Goal: Task Accomplishment & Management: Manage account settings

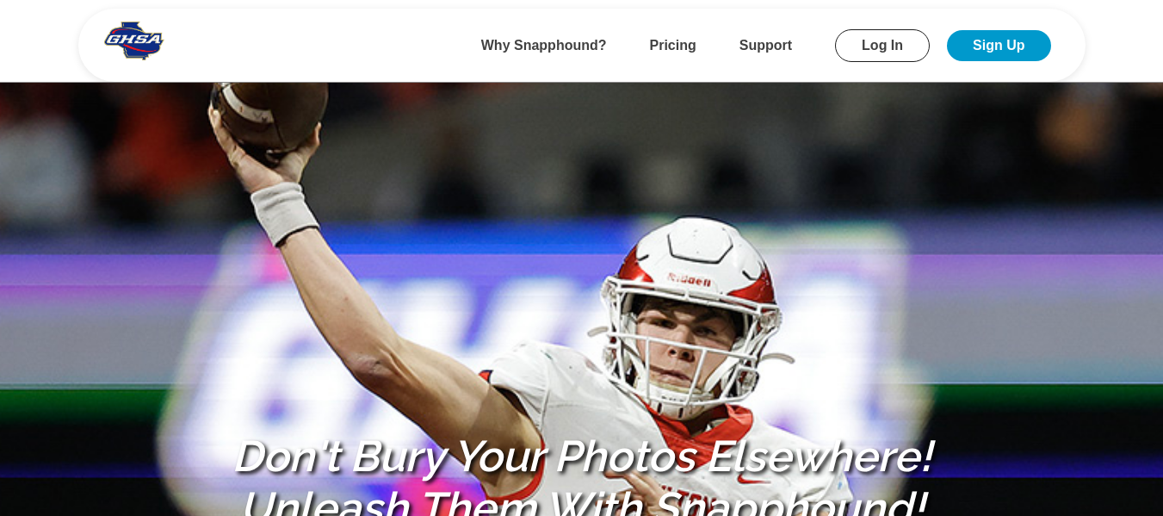
click at [875, 36] on link "Log In" at bounding box center [882, 45] width 95 height 33
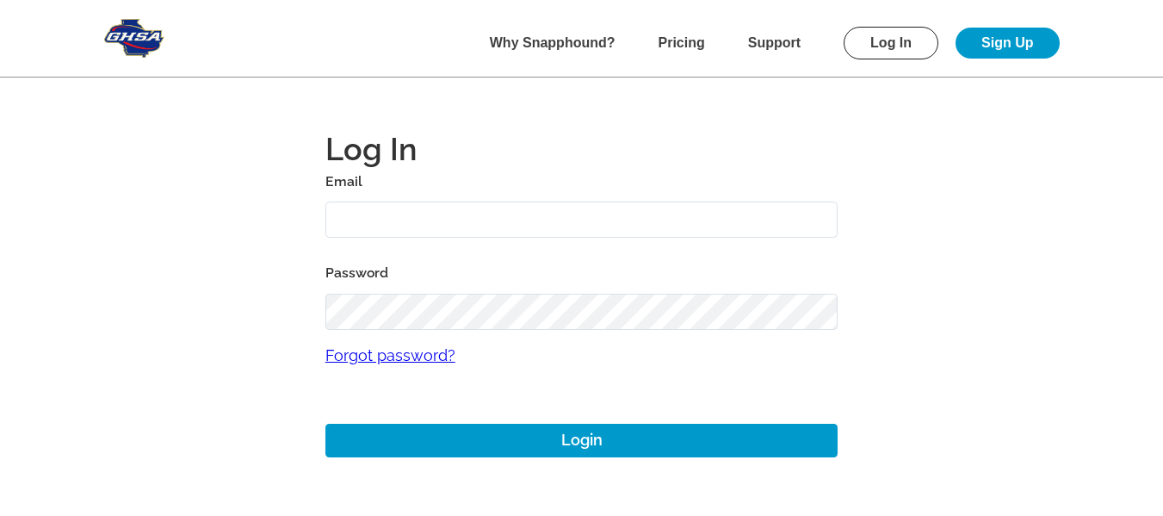
type input "[EMAIL_ADDRESS][DOMAIN_NAME]"
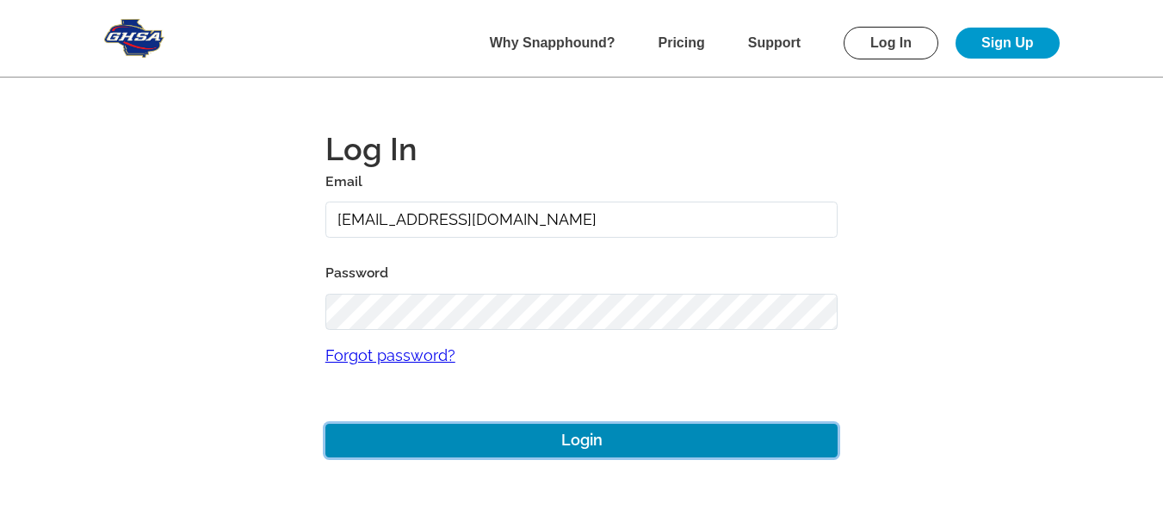
click at [595, 430] on button "Login" at bounding box center [581, 441] width 513 height 34
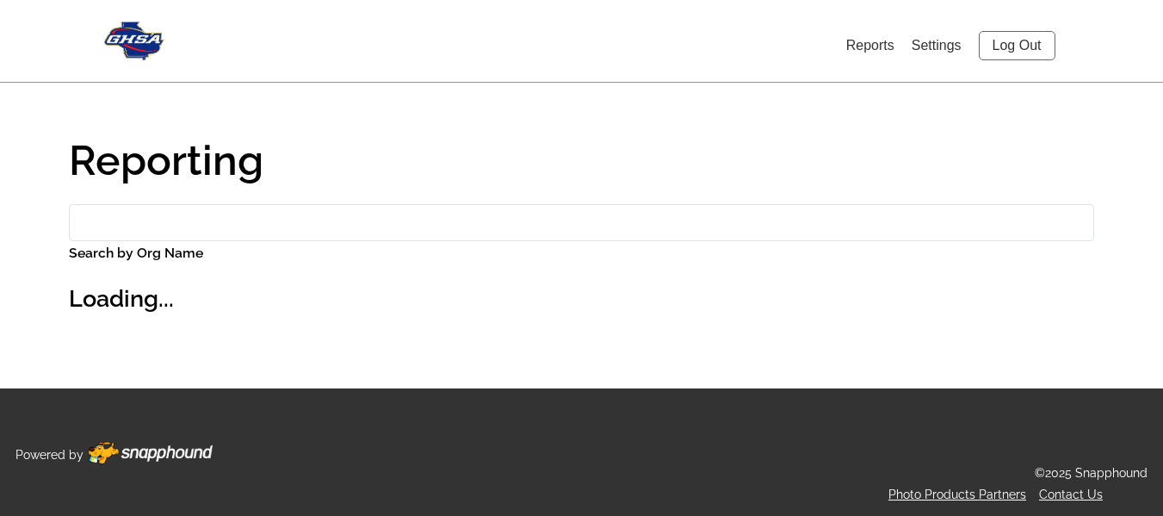
click at [944, 41] on link "Settings" at bounding box center [937, 45] width 50 height 15
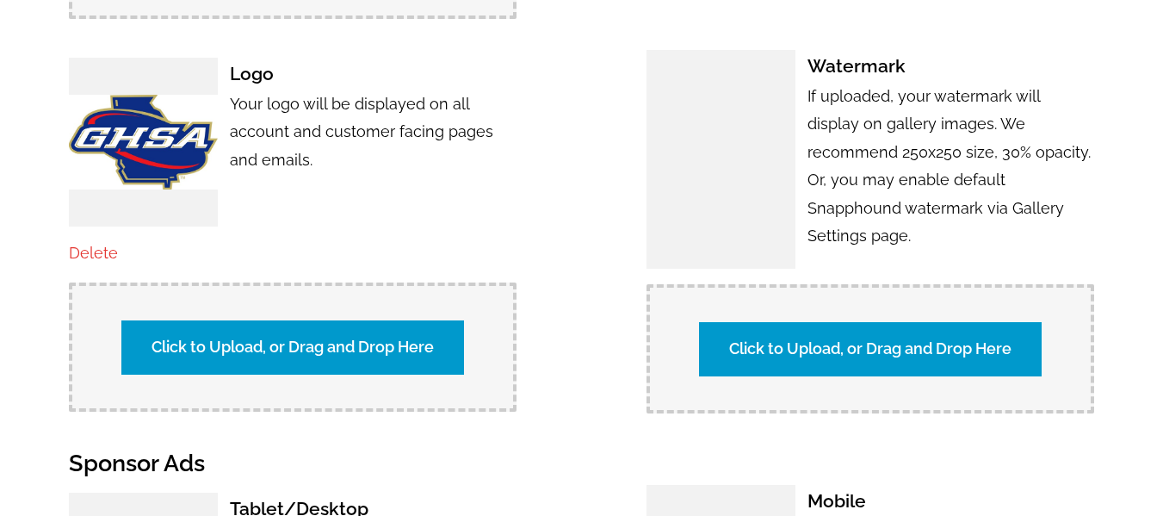
scroll to position [1636, 0]
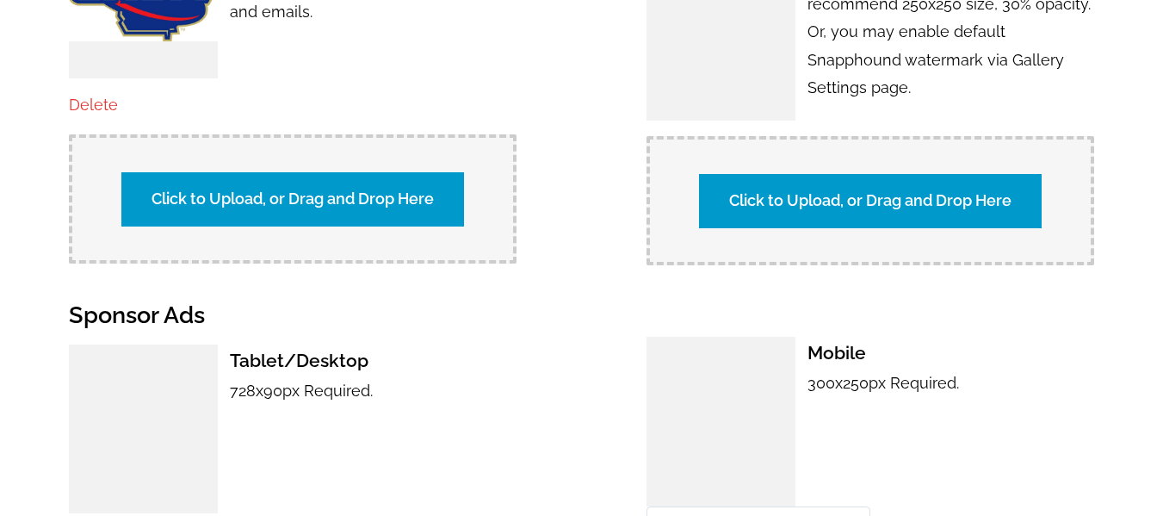
click at [91, 99] on link "Delete" at bounding box center [93, 105] width 49 height 18
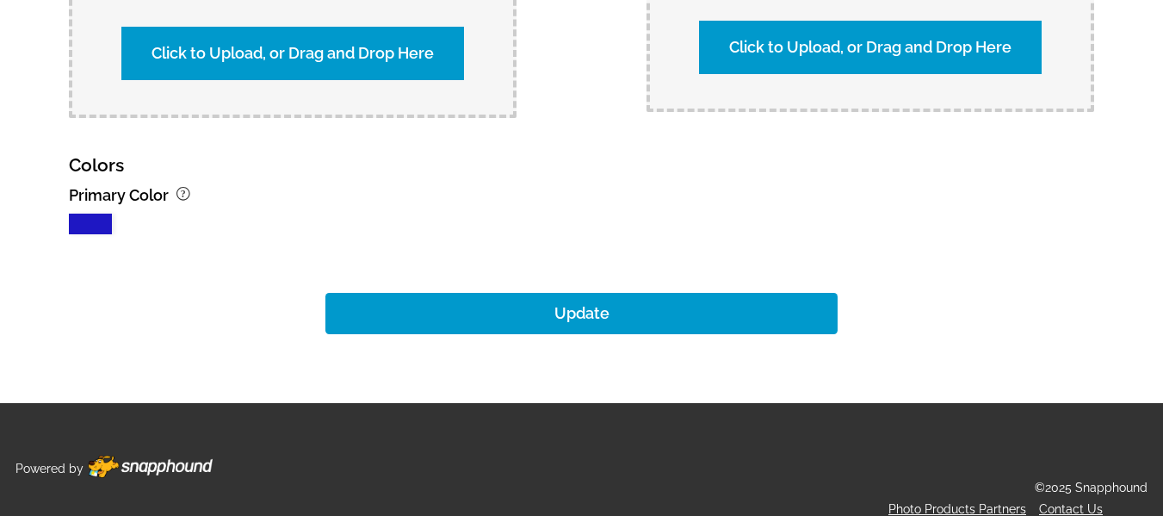
scroll to position [2263, 0]
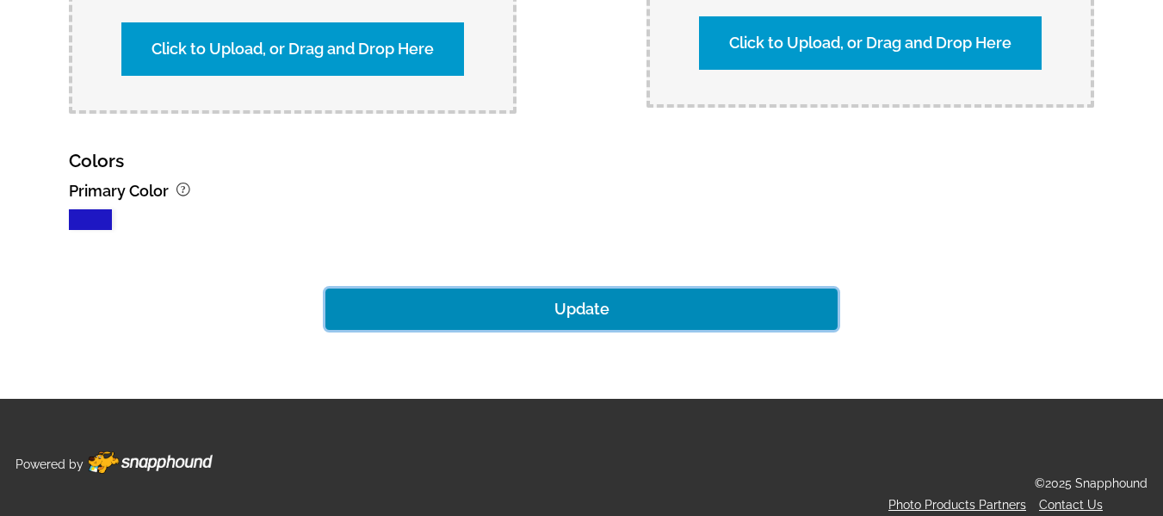
click at [595, 293] on button "Update" at bounding box center [581, 308] width 513 height 41
type input "https://ghsa.snapphound.com/events"
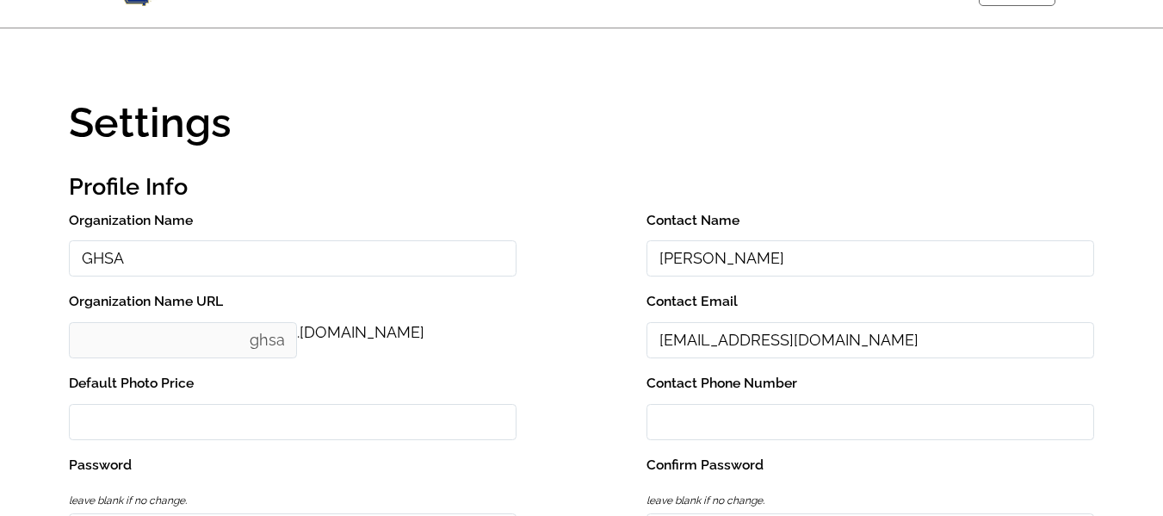
scroll to position [0, 0]
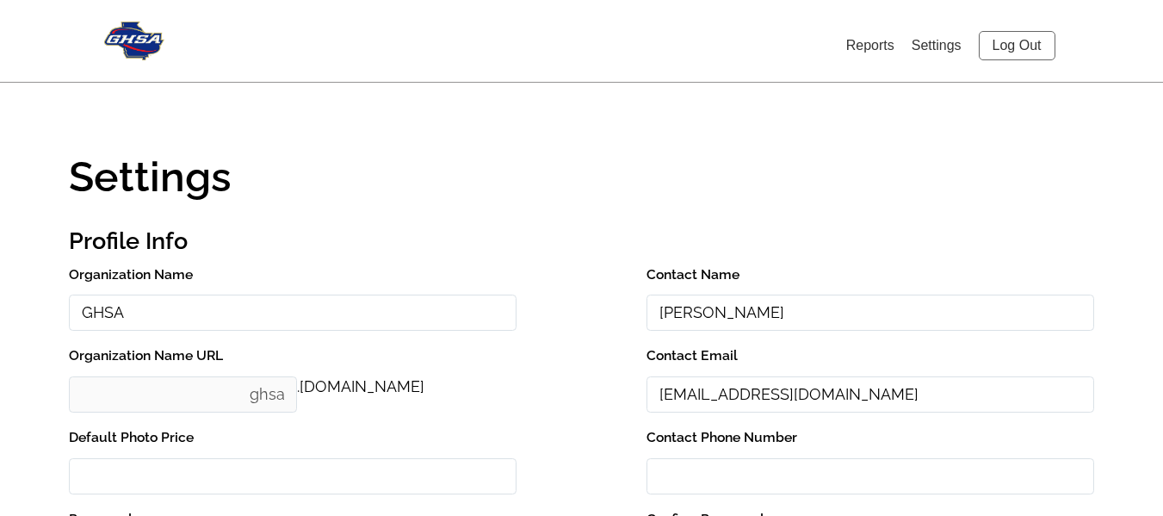
click at [1017, 49] on link "Log Out" at bounding box center [1017, 45] width 77 height 29
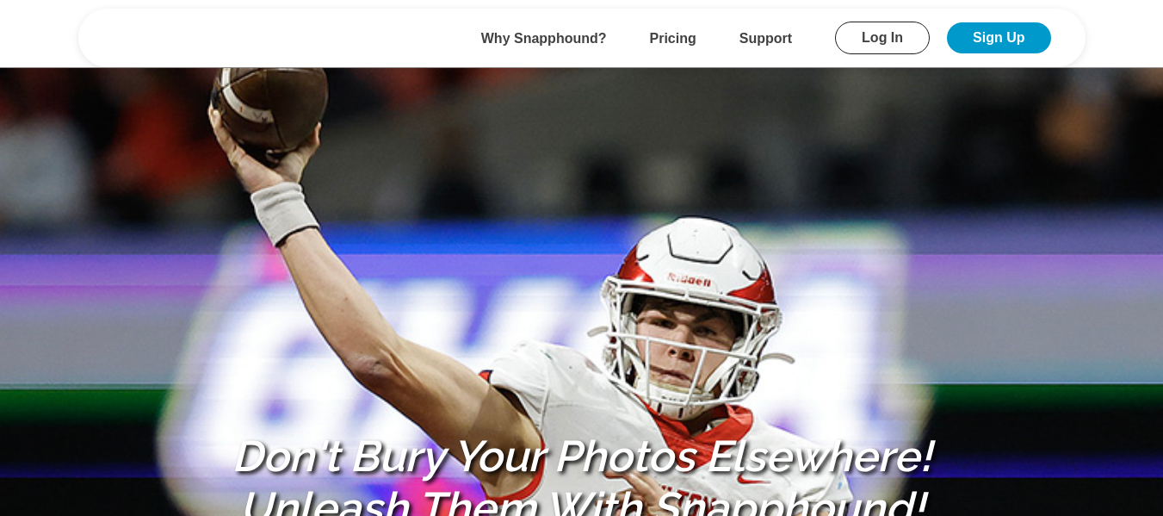
click at [893, 54] on link "Log In" at bounding box center [882, 38] width 95 height 33
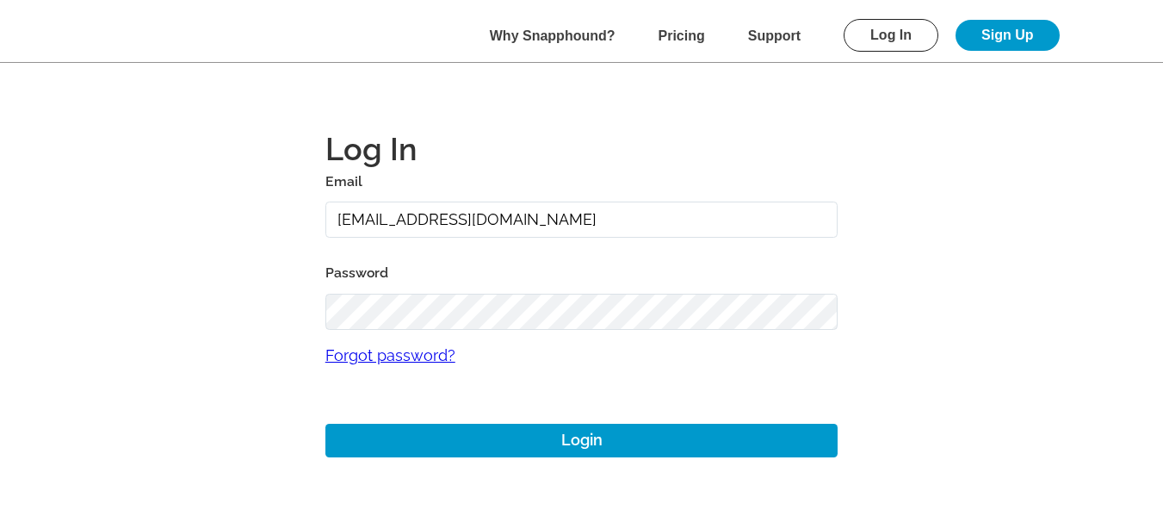
click at [597, 230] on input "[EMAIL_ADDRESS][DOMAIN_NAME]" at bounding box center [581, 219] width 513 height 37
type input "[EMAIL_ADDRESS][DOMAIN_NAME]"
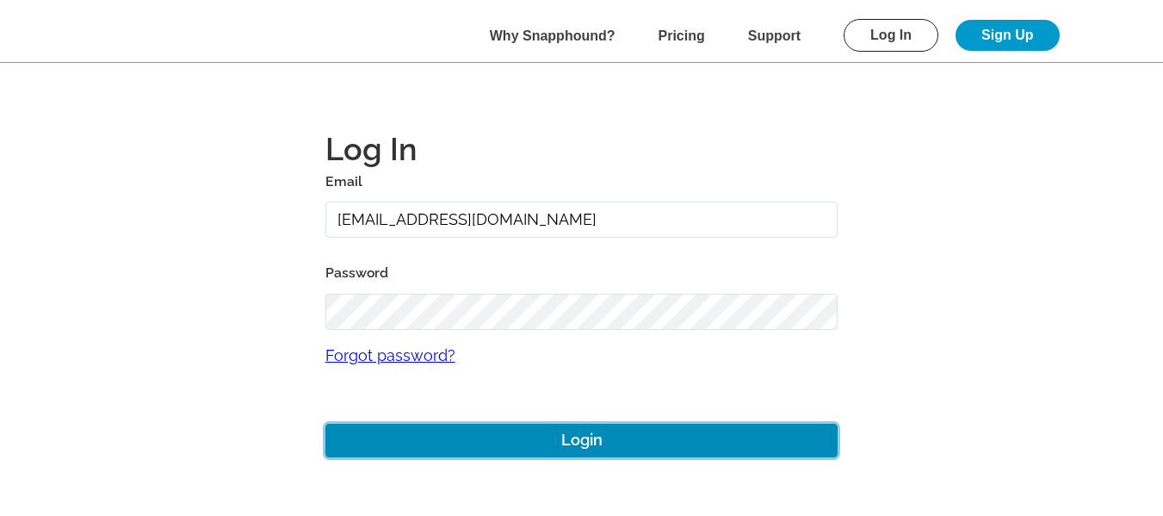
click at [604, 442] on button "Login" at bounding box center [581, 441] width 513 height 34
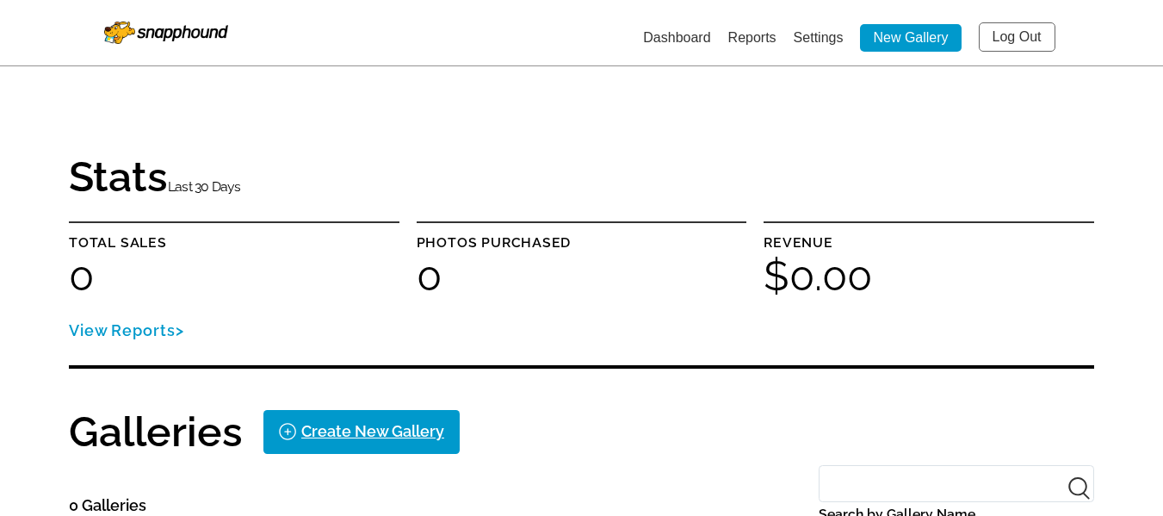
click at [824, 30] on link "Settings" at bounding box center [819, 37] width 50 height 15
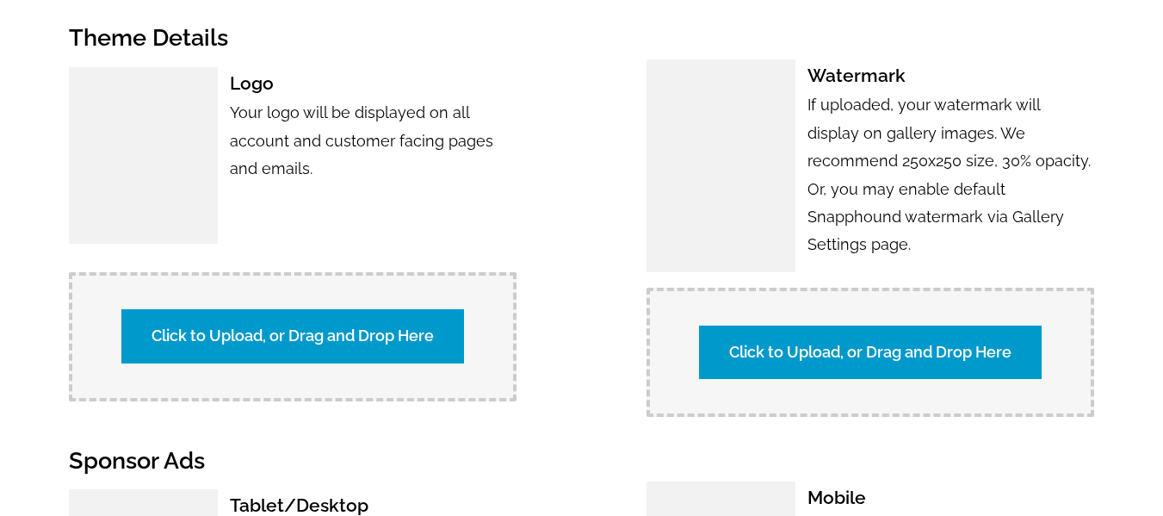
scroll to position [1119, 0]
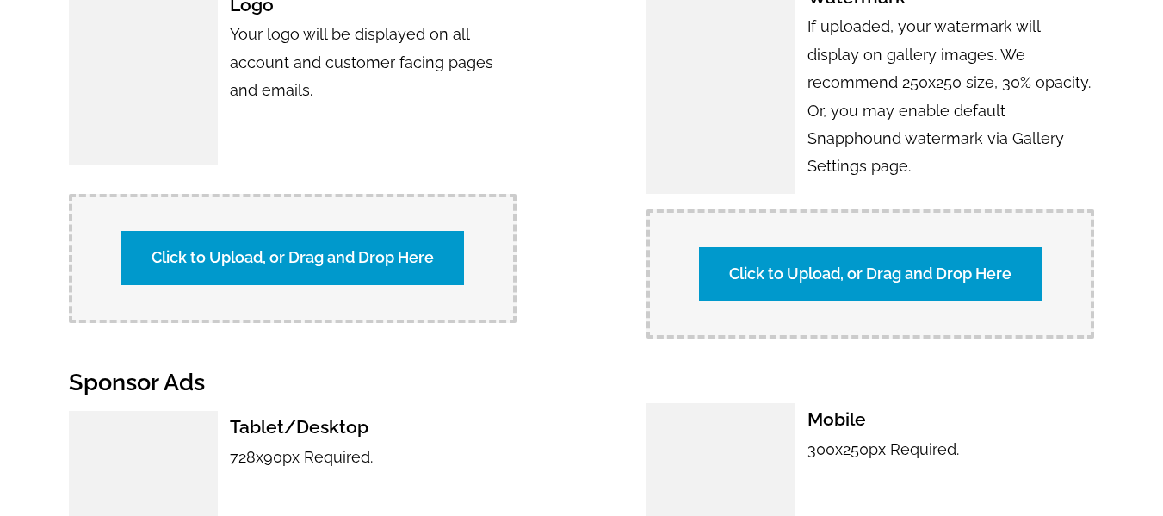
click at [321, 260] on label "Click to Upload, or Drag and Drop Here" at bounding box center [292, 257] width 343 height 53
click at [434, 260] on input "Click to Upload, or Drag and Drop Here" at bounding box center [595, 255] width 322 height 23
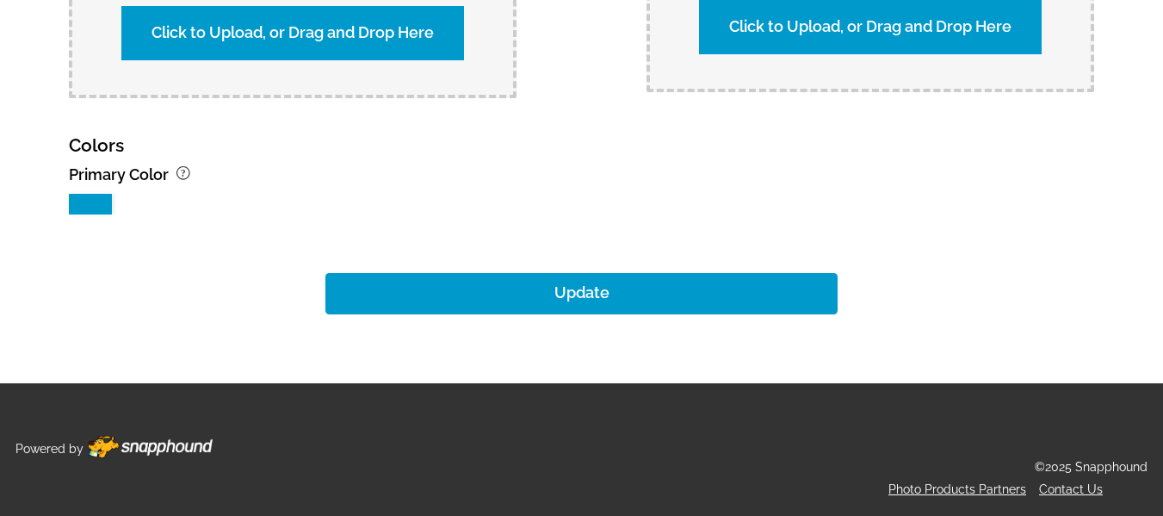
scroll to position [1852, 0]
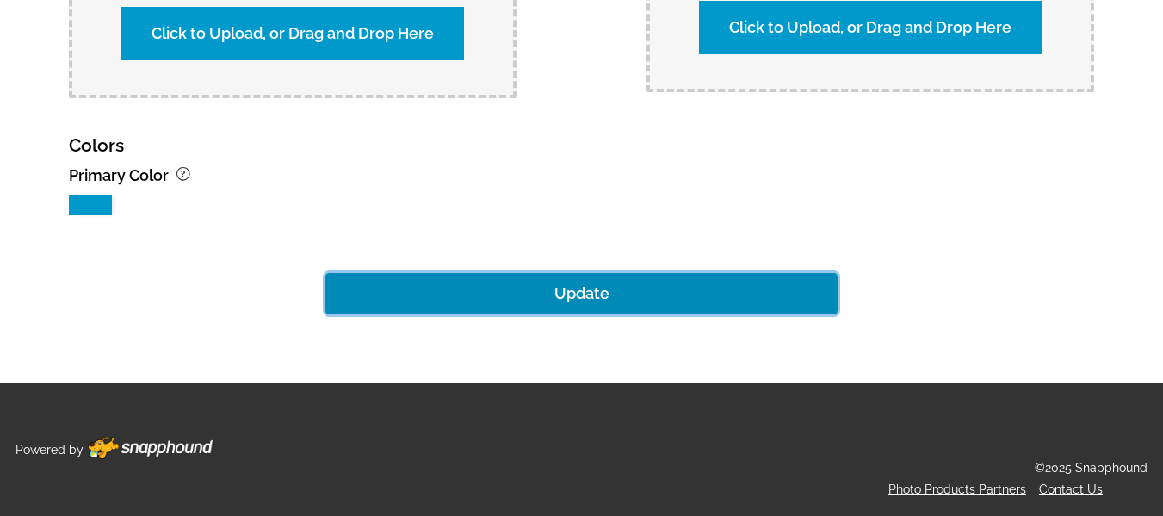
click at [548, 293] on button "Update" at bounding box center [581, 293] width 513 height 41
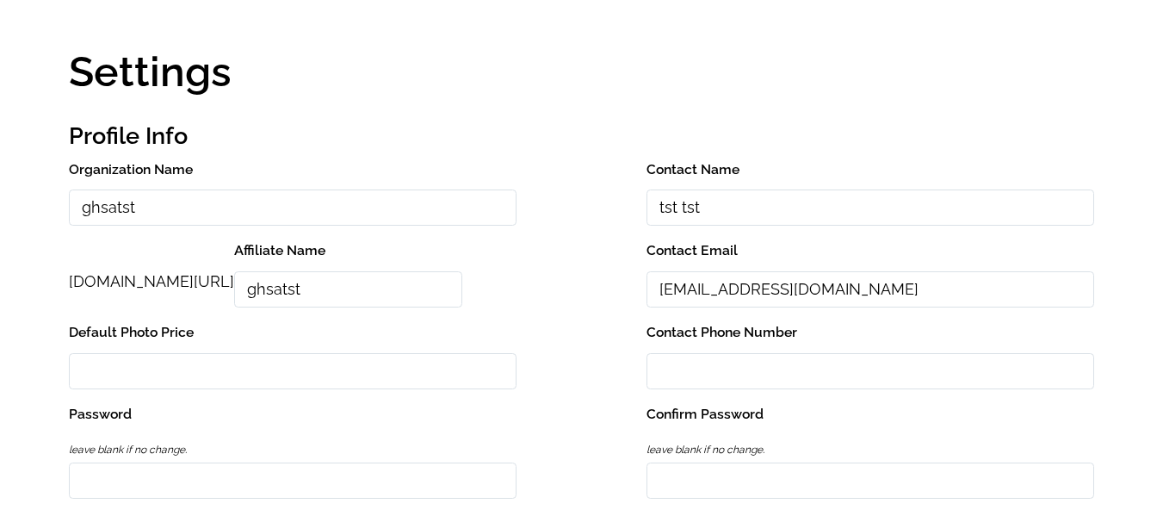
scroll to position [0, 0]
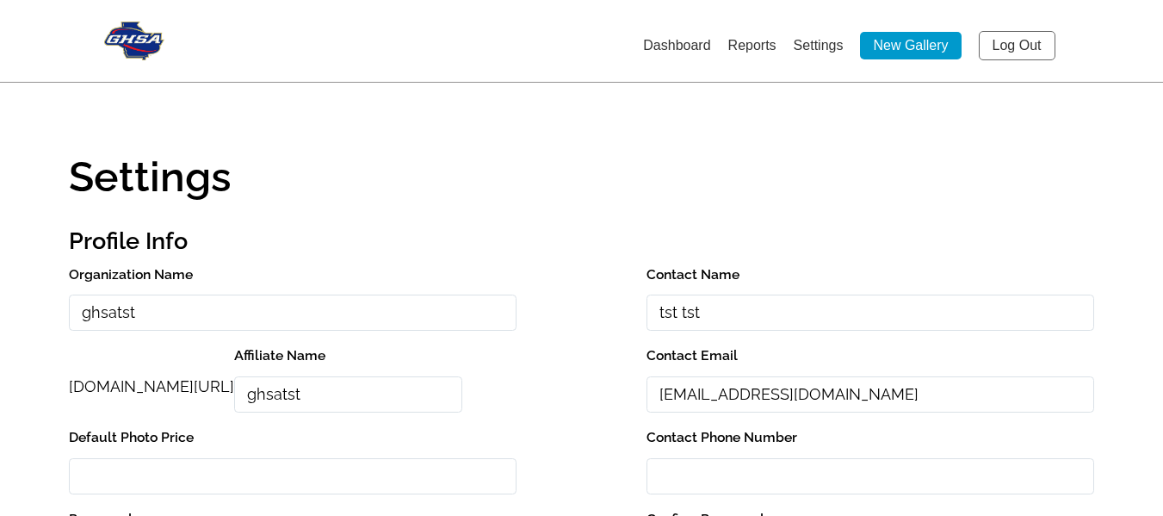
click at [1001, 51] on link "Log Out" at bounding box center [1017, 45] width 77 height 29
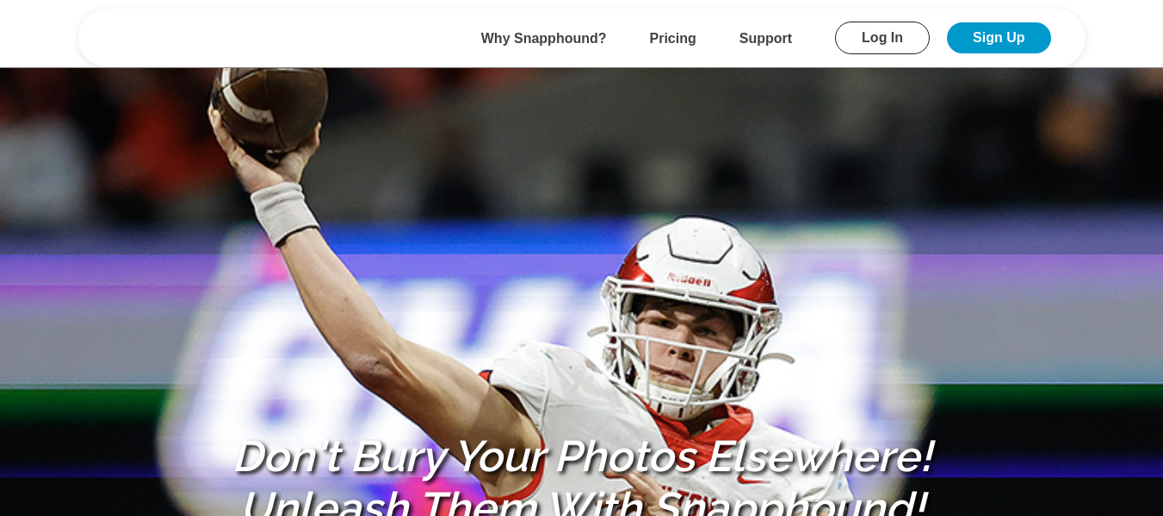
click at [896, 49] on link "Log In" at bounding box center [882, 38] width 95 height 33
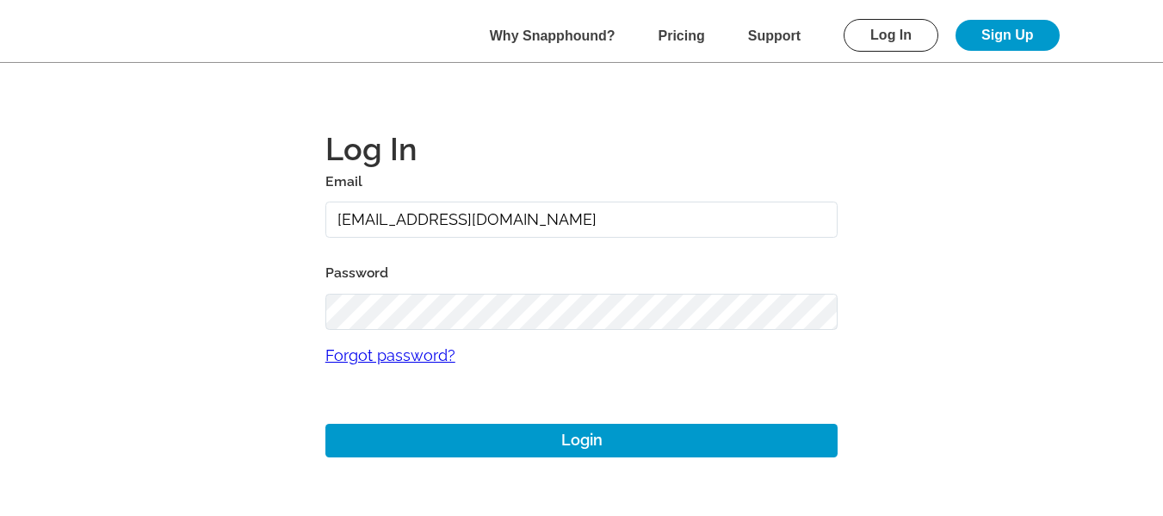
click at [641, 220] on input "[EMAIL_ADDRESS][DOMAIN_NAME]" at bounding box center [581, 219] width 513 height 37
type input "[EMAIL_ADDRESS][DOMAIN_NAME]"
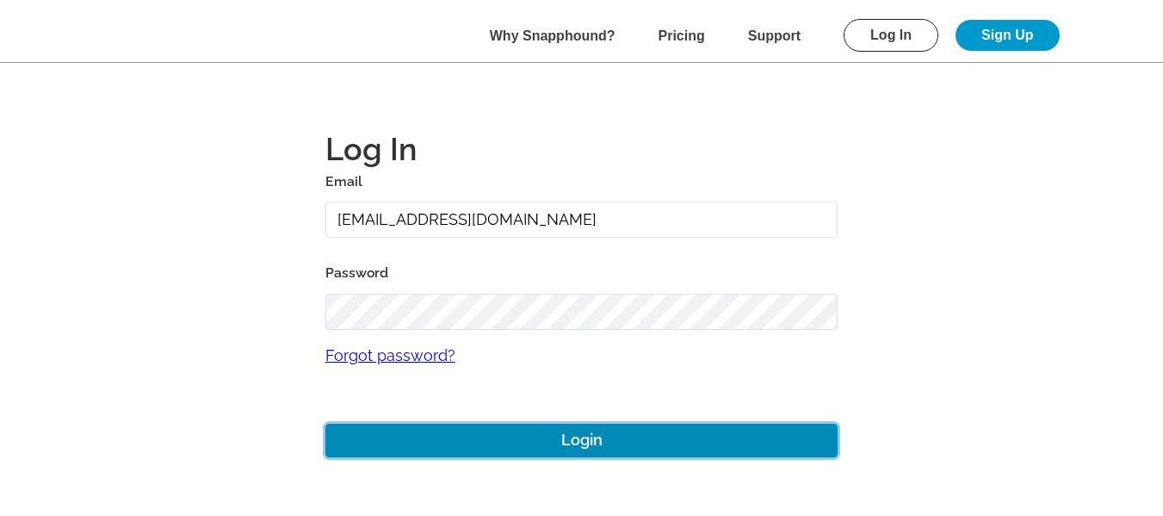
click at [625, 446] on button "Login" at bounding box center [581, 441] width 513 height 34
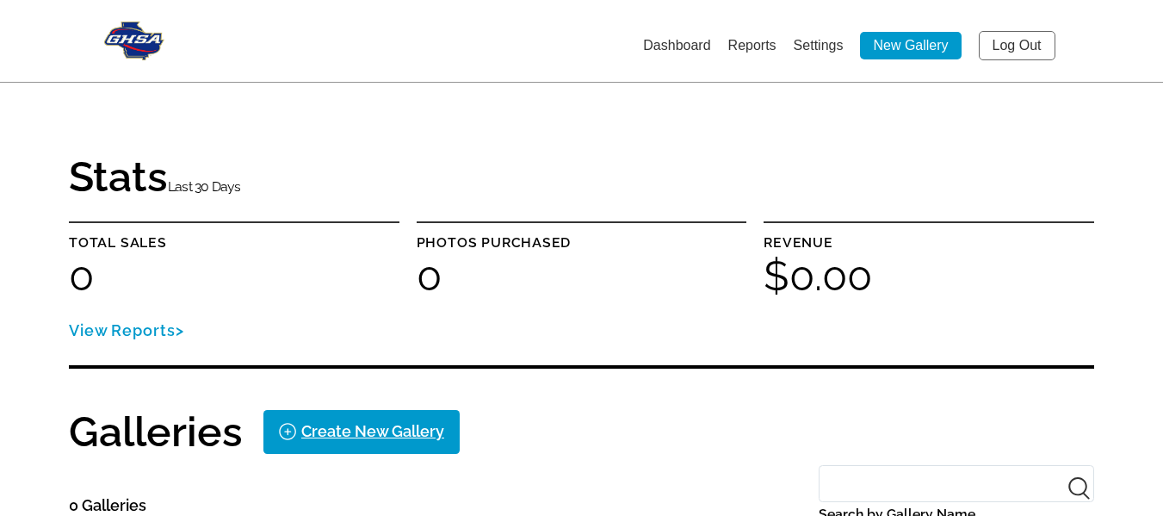
click at [816, 44] on link "Settings" at bounding box center [819, 45] width 50 height 15
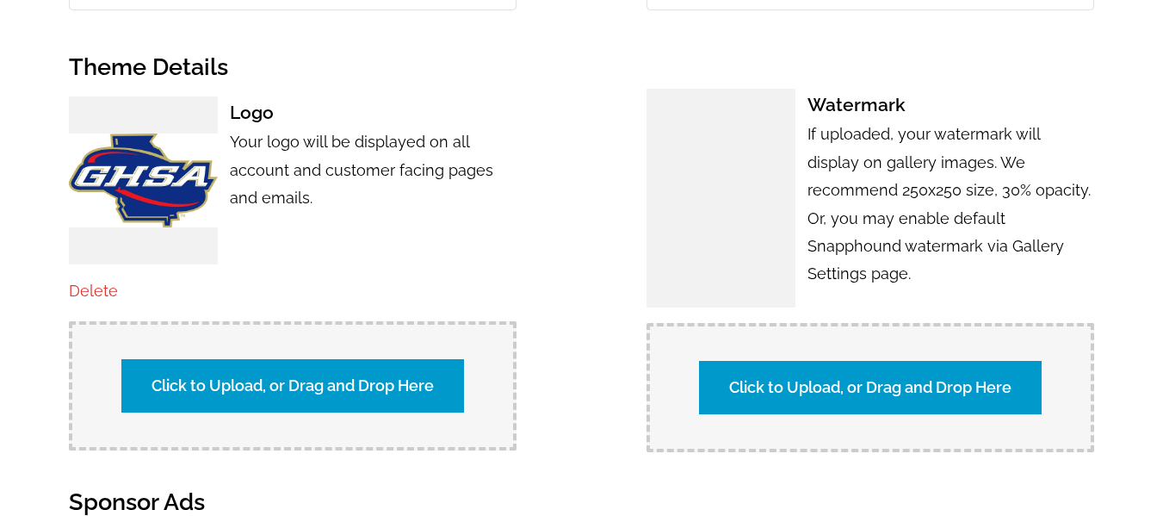
scroll to position [1033, 0]
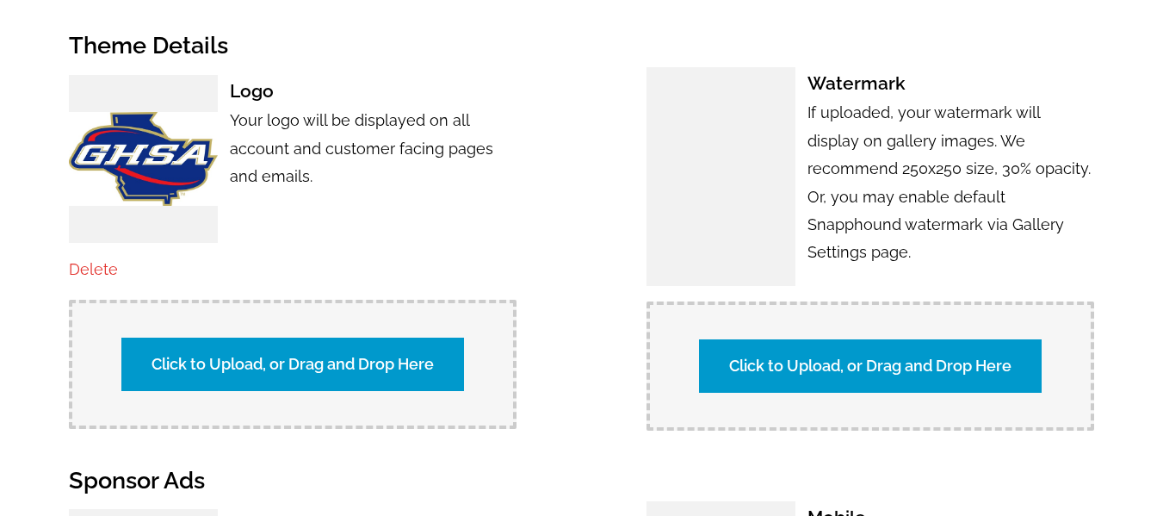
click at [92, 266] on link "Delete" at bounding box center [93, 269] width 49 height 18
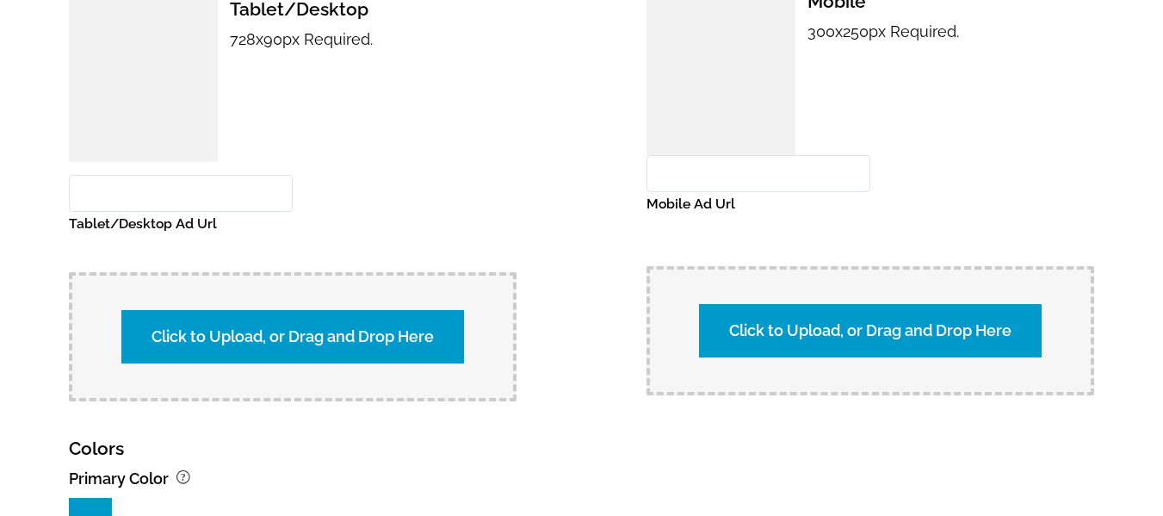
scroll to position [1824, 0]
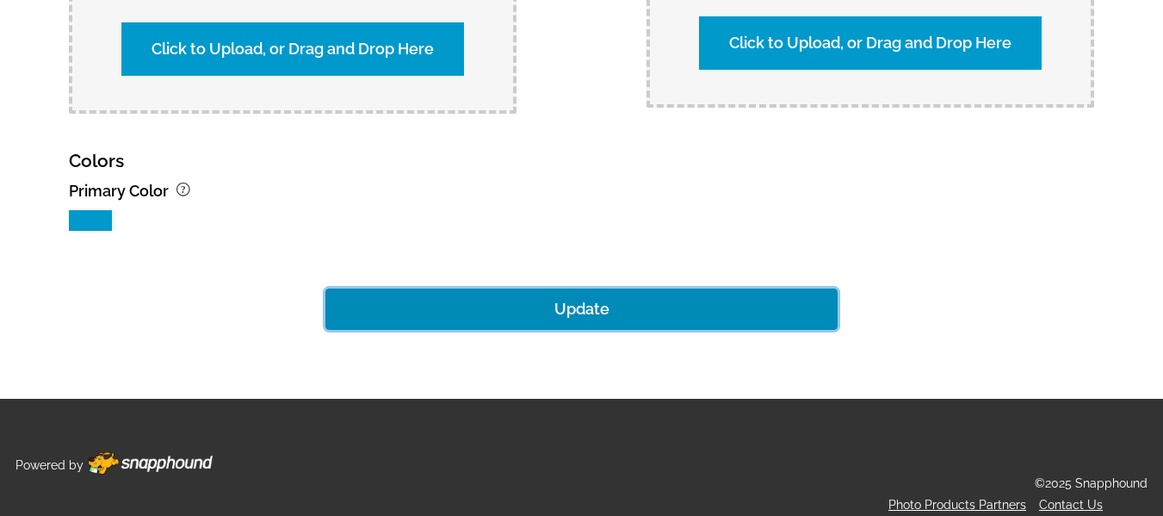
click at [536, 300] on button "Update" at bounding box center [581, 308] width 513 height 41
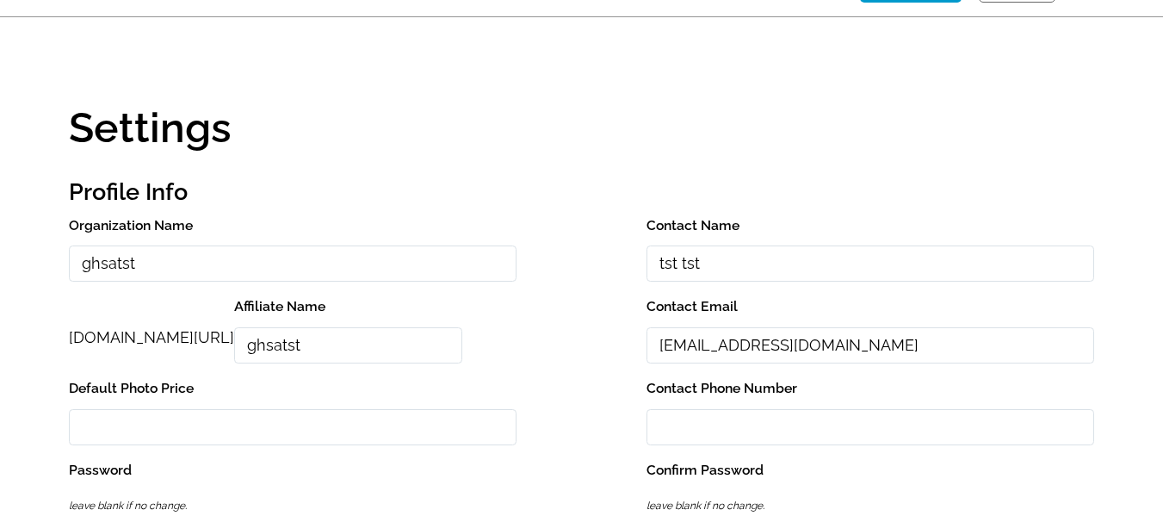
scroll to position [0, 0]
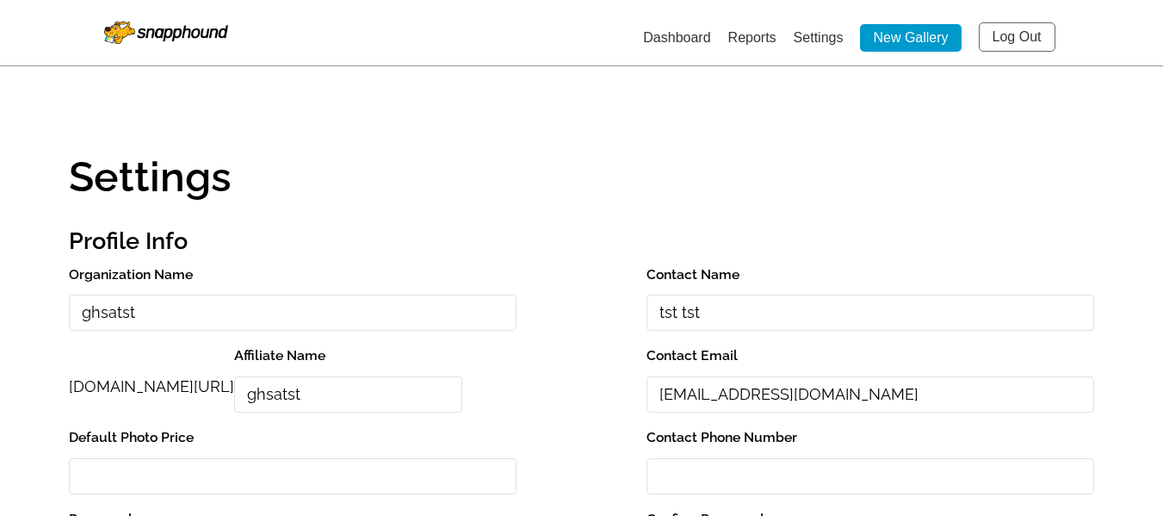
click at [1025, 43] on link "Log Out" at bounding box center [1017, 36] width 77 height 29
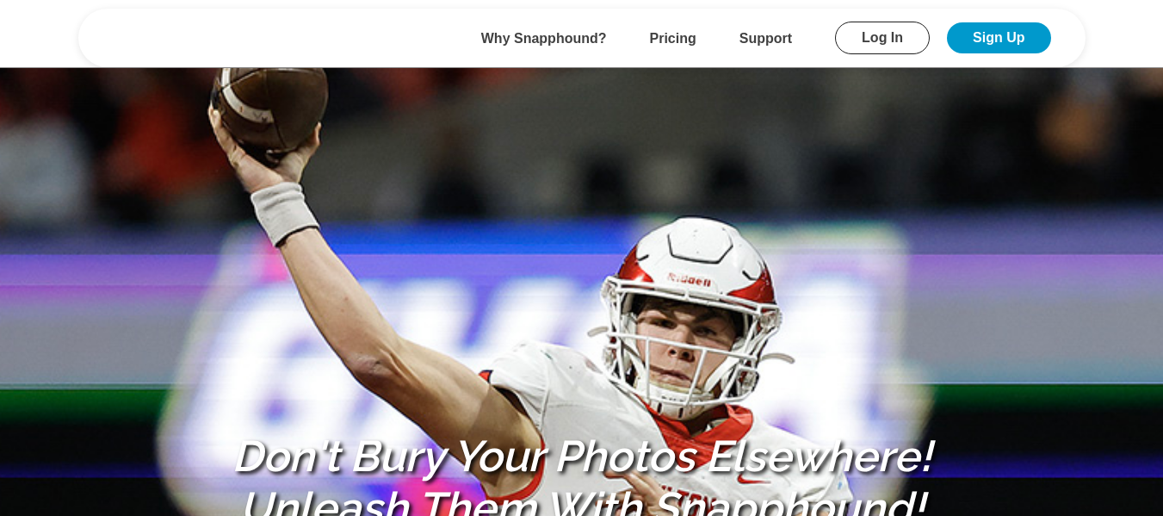
click at [895, 54] on link "Log In" at bounding box center [882, 38] width 95 height 33
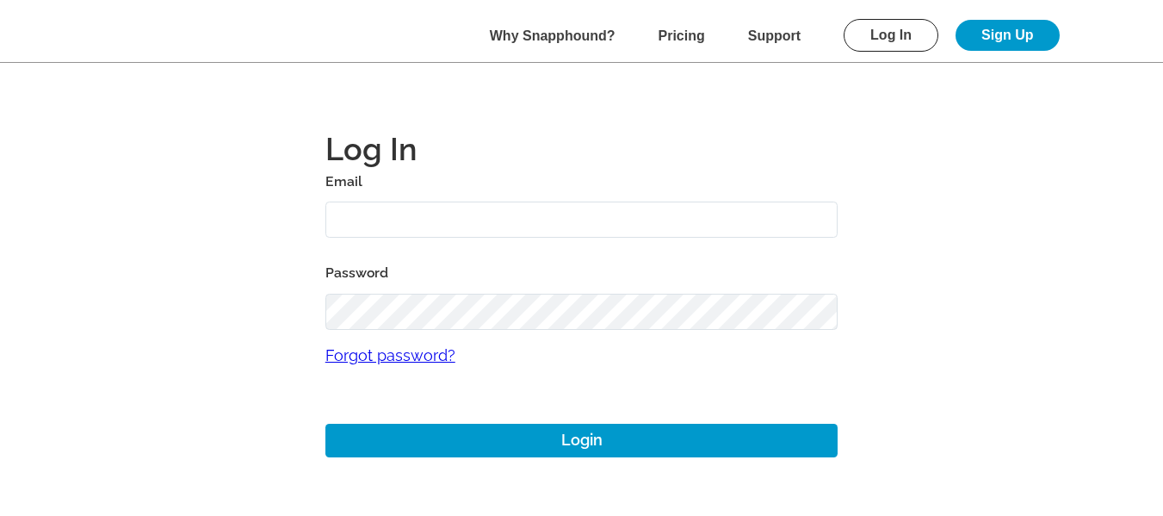
type input "[EMAIL_ADDRESS][DOMAIN_NAME]"
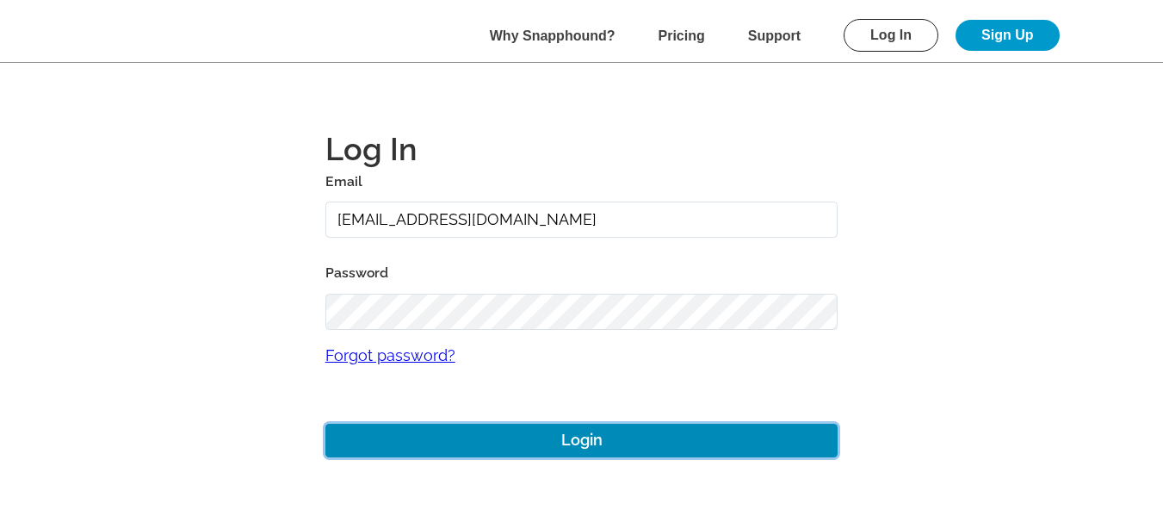
click at [531, 435] on button "Login" at bounding box center [581, 441] width 513 height 34
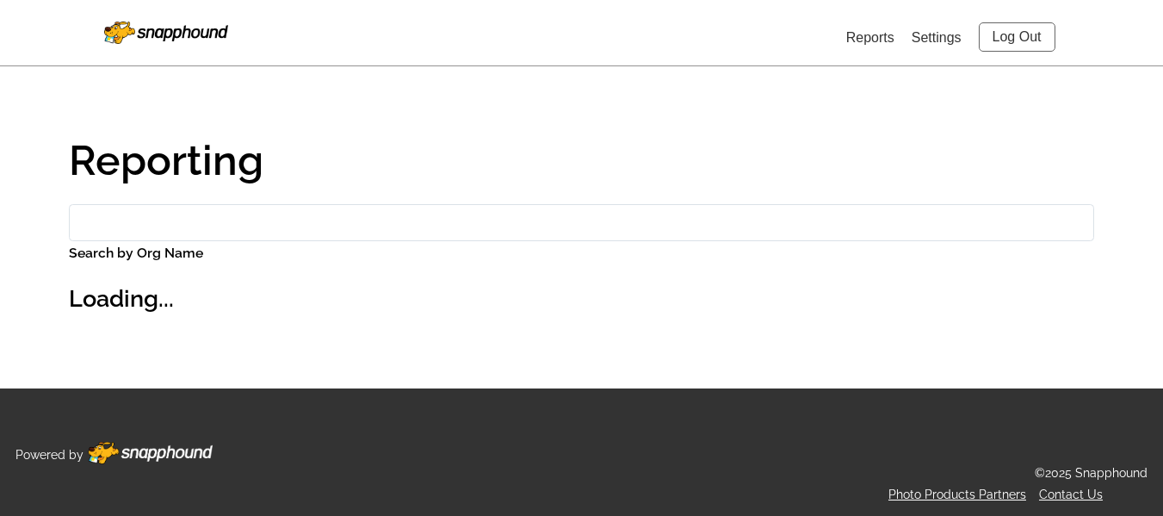
click at [940, 41] on link "Settings" at bounding box center [937, 37] width 50 height 15
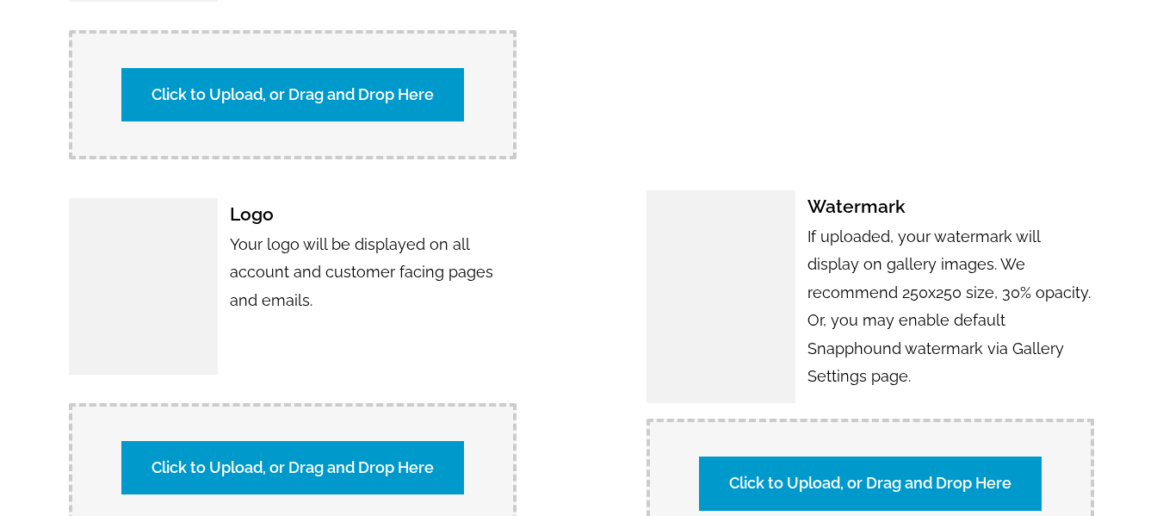
scroll to position [1378, 0]
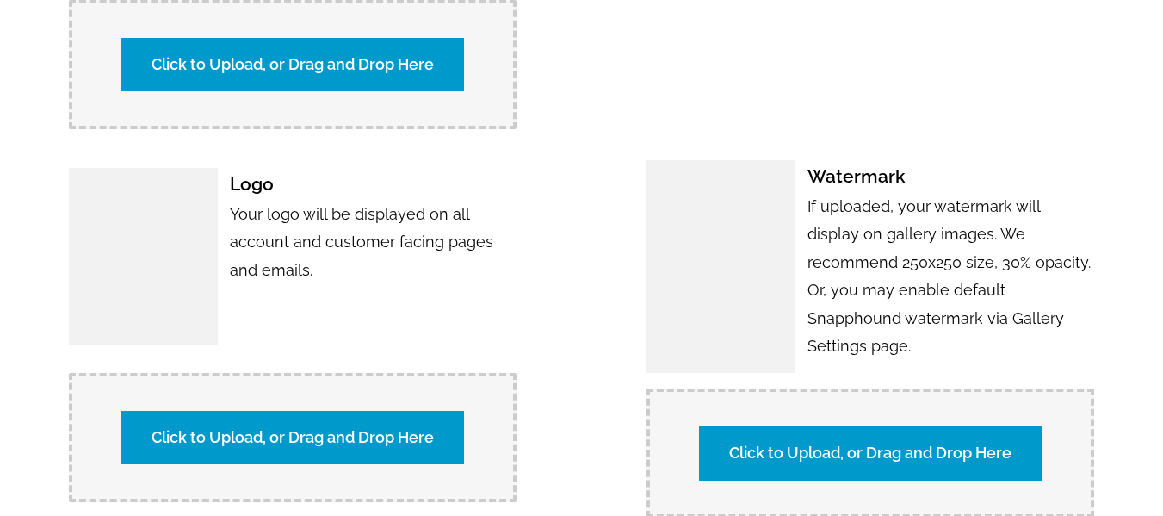
click at [280, 438] on label "Click to Upload, or Drag and Drop Here" at bounding box center [292, 437] width 343 height 53
click at [434, 438] on input "Click to Upload, or Drag and Drop Here" at bounding box center [595, 435] width 322 height 23
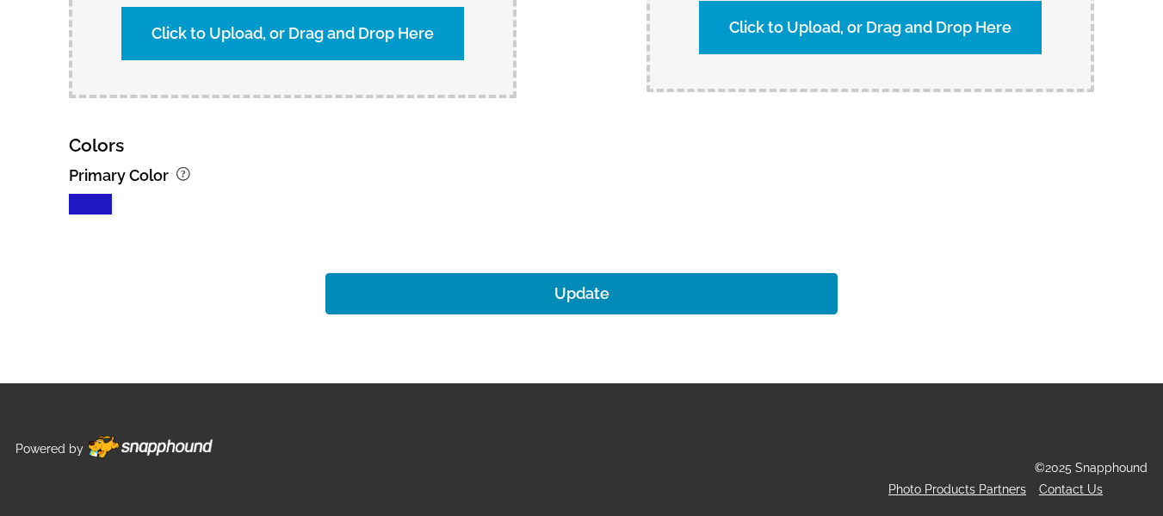
scroll to position [2290, 0]
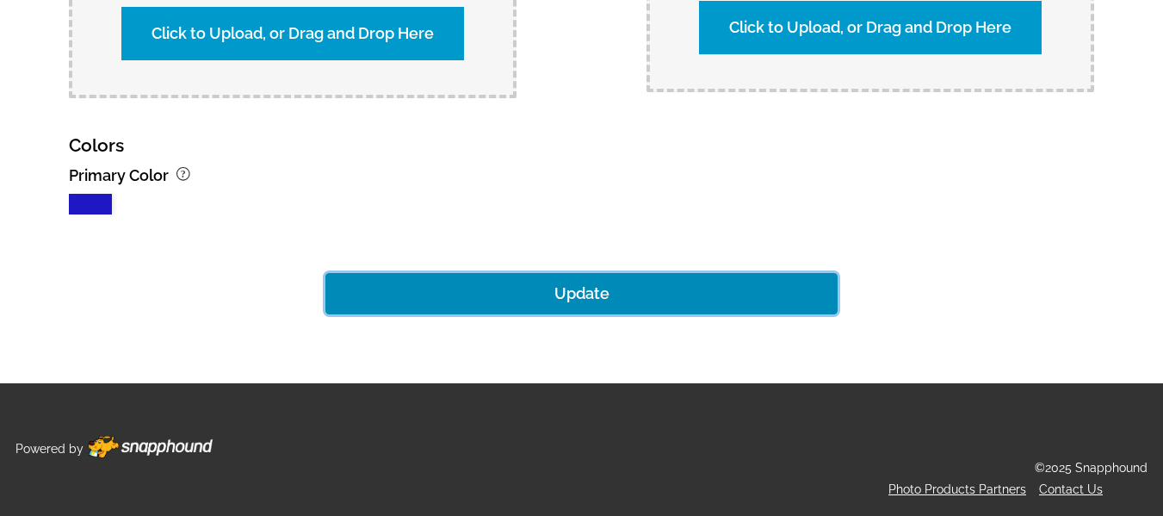
click at [594, 301] on button "Update" at bounding box center [581, 293] width 513 height 41
type input "https://ghsa.snapphound.com/events"
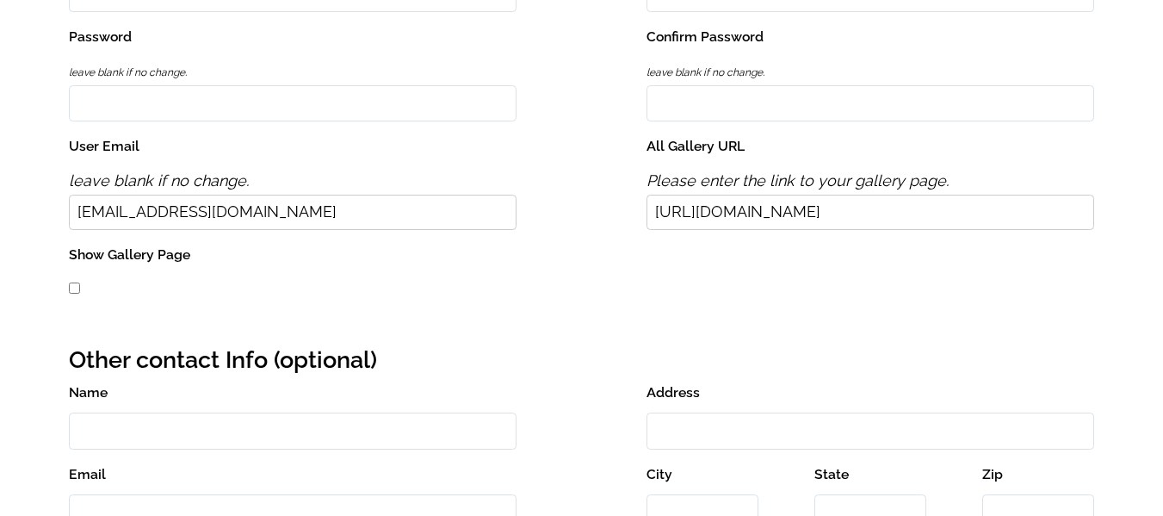
scroll to position [0, 0]
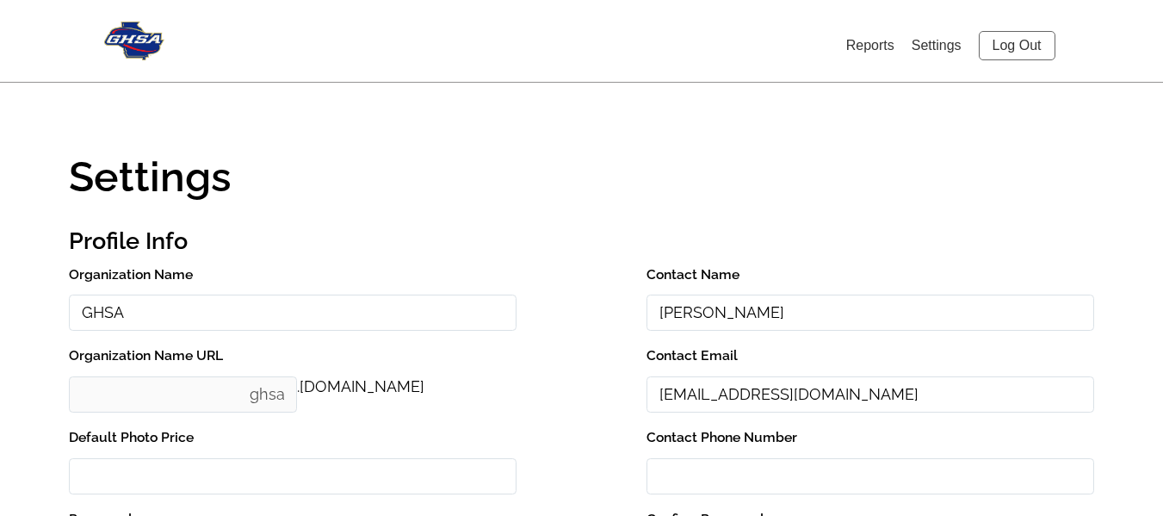
click at [1033, 52] on link "Log Out" at bounding box center [1017, 45] width 77 height 29
